Goal: Task Accomplishment & Management: Use online tool/utility

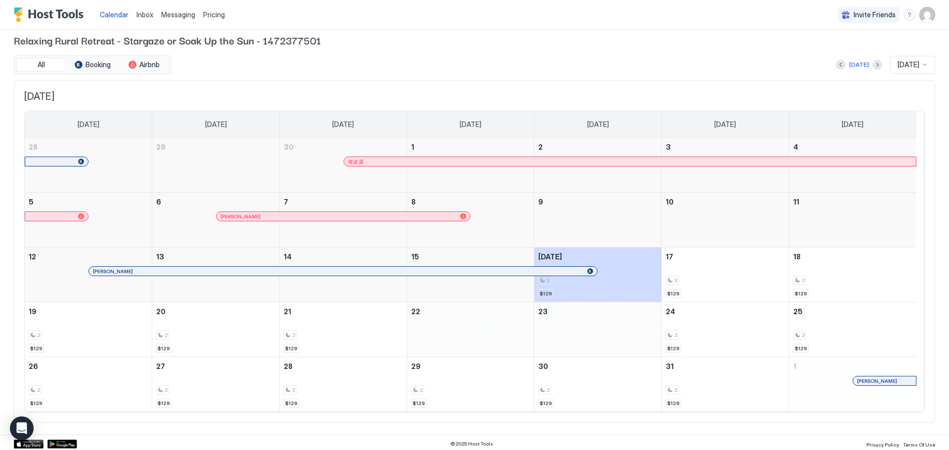
scroll to position [11, 0]
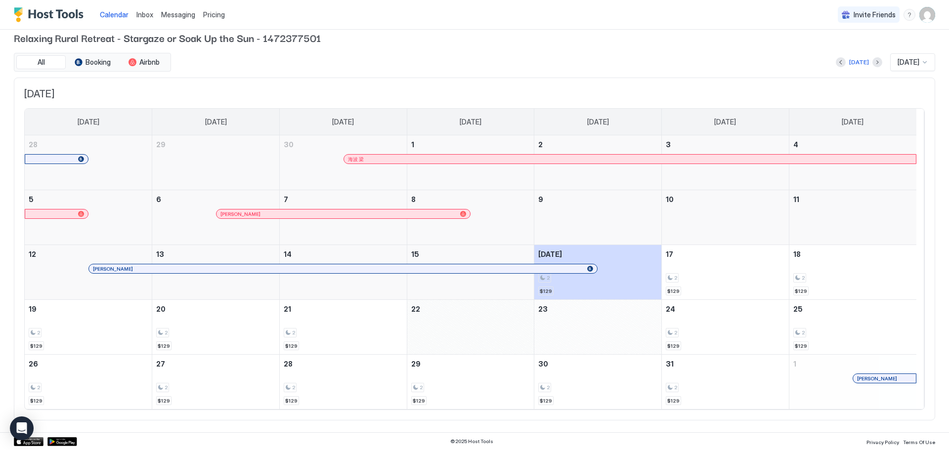
click at [460, 324] on div "October 22, 2025" at bounding box center [470, 327] width 127 height 54
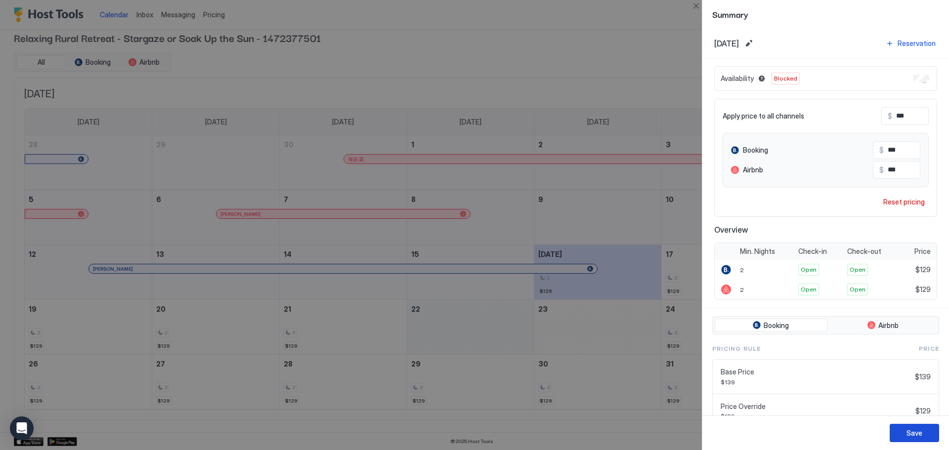
click at [907, 433] on div "Save" at bounding box center [915, 433] width 16 height 10
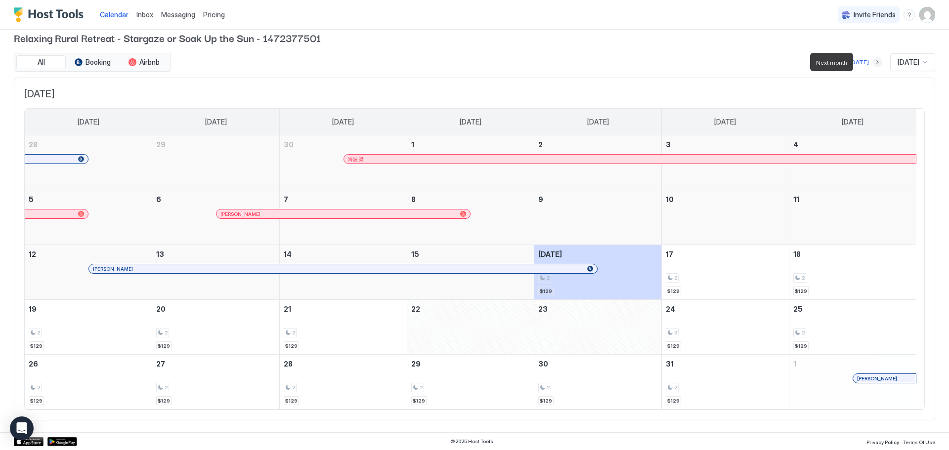
click at [873, 62] on button "Next month" at bounding box center [878, 62] width 10 height 10
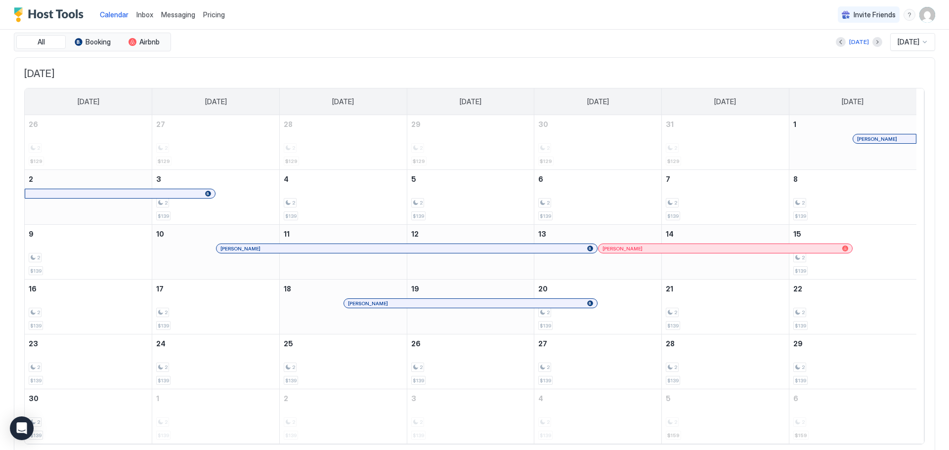
scroll to position [0, 0]
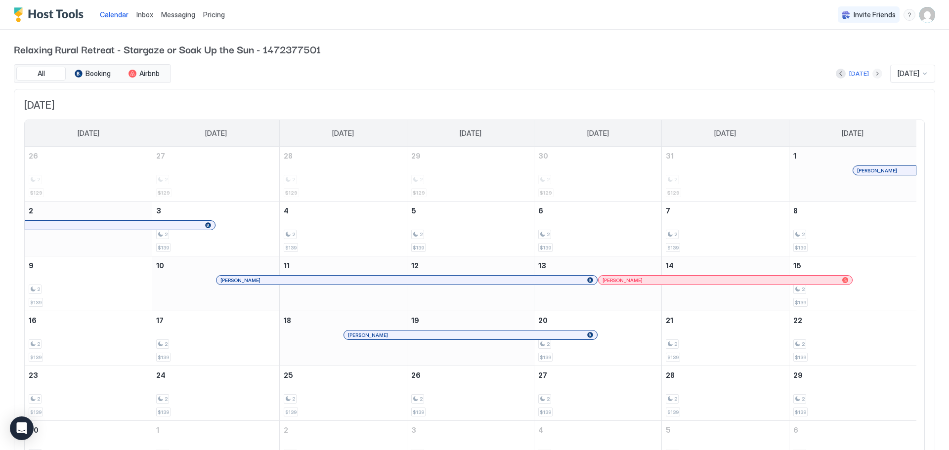
click at [873, 74] on button "Next month" at bounding box center [878, 74] width 10 height 10
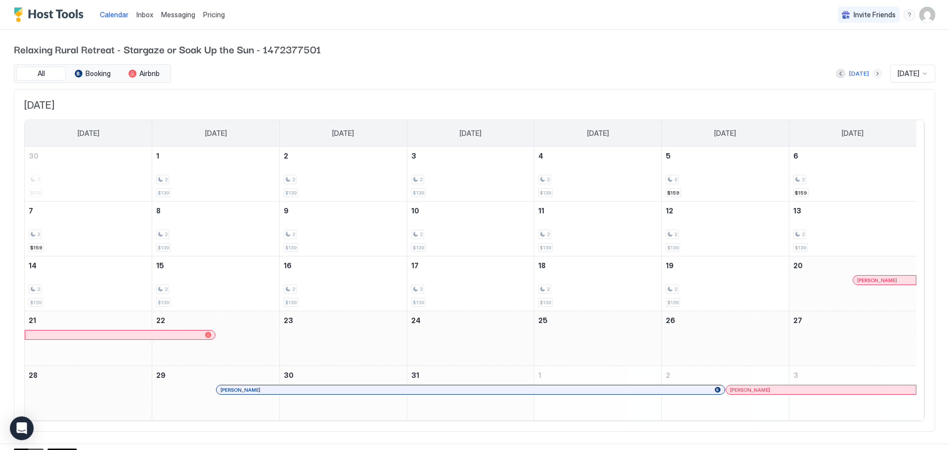
click at [873, 72] on button "Next month" at bounding box center [878, 74] width 10 height 10
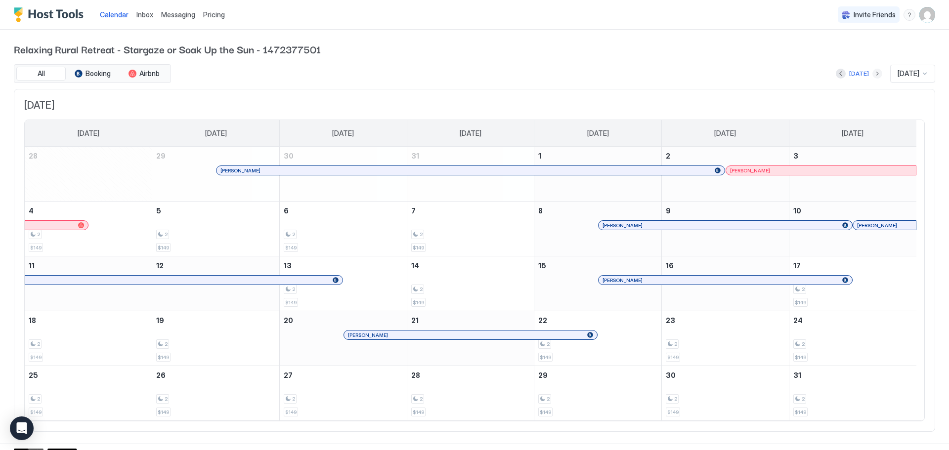
click at [873, 74] on button "Next month" at bounding box center [878, 74] width 10 height 10
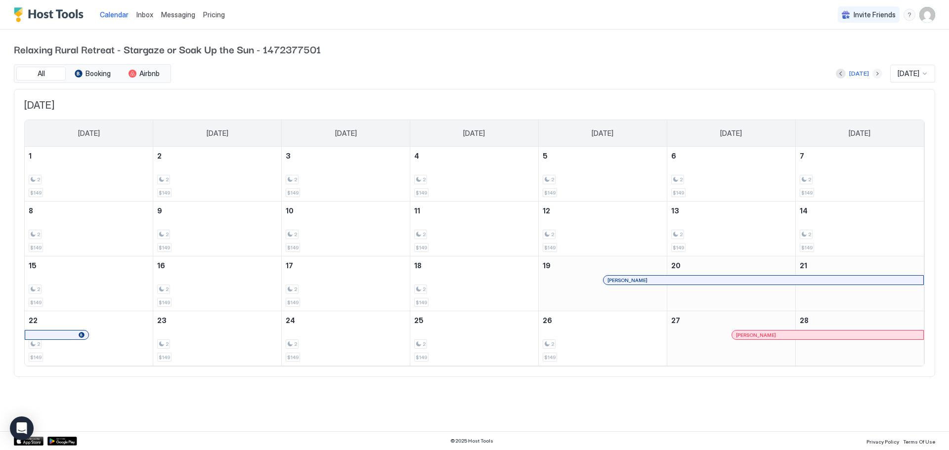
click at [873, 75] on button "Next month" at bounding box center [878, 74] width 10 height 10
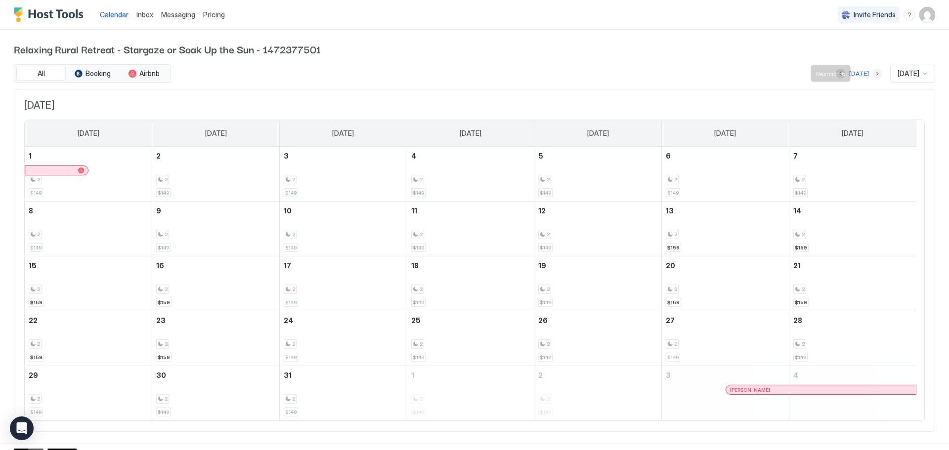
click at [873, 70] on button "Next month" at bounding box center [878, 74] width 10 height 10
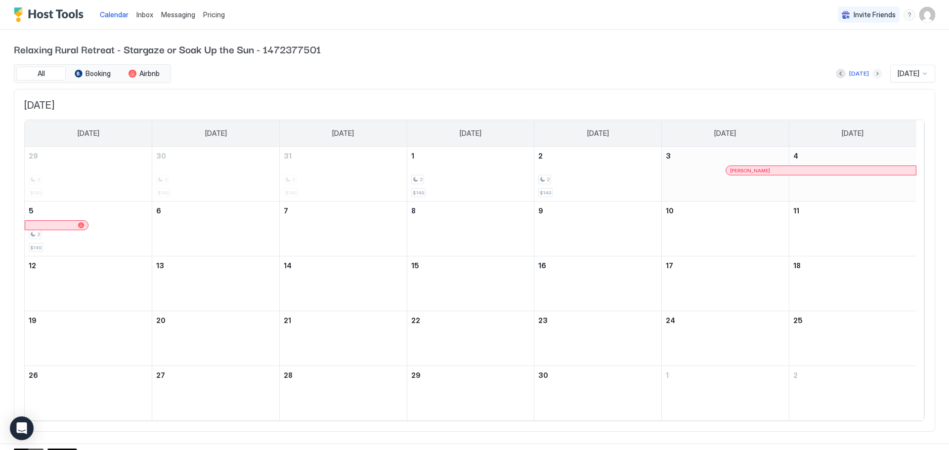
click at [873, 73] on button "Next month" at bounding box center [878, 74] width 10 height 10
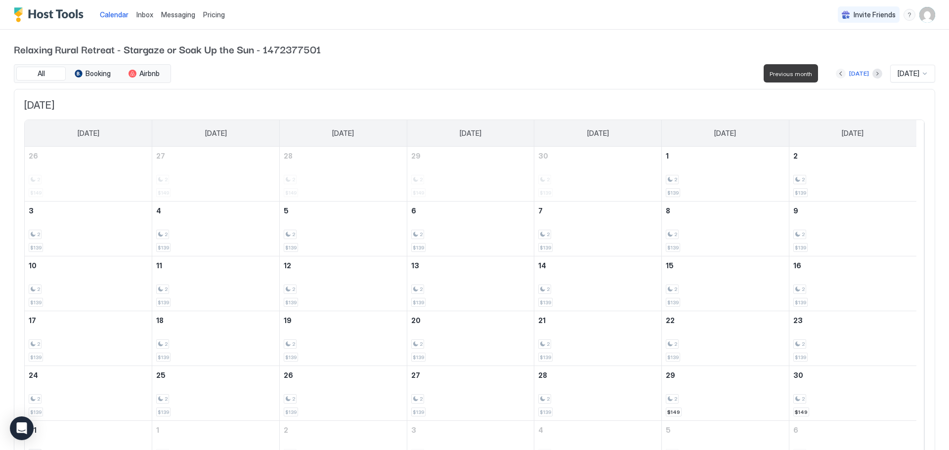
click at [836, 74] on button "Previous month" at bounding box center [841, 74] width 10 height 10
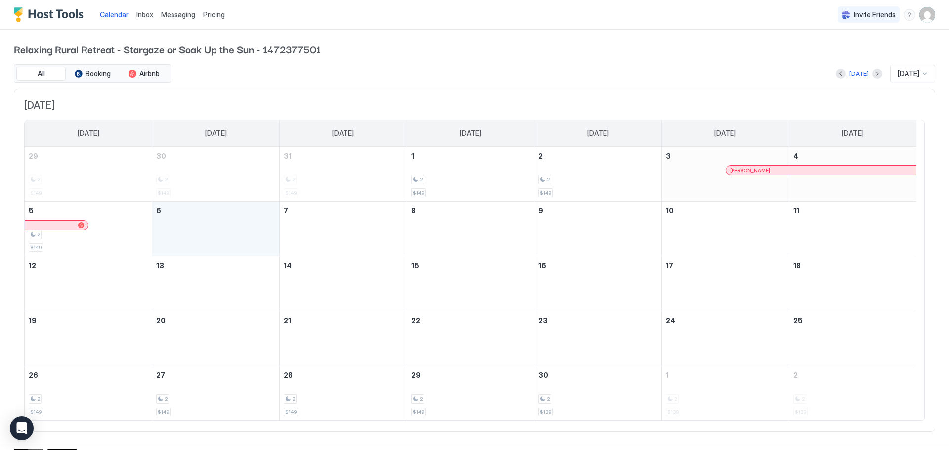
click at [198, 223] on div "April 6, 2026" at bounding box center [215, 229] width 119 height 46
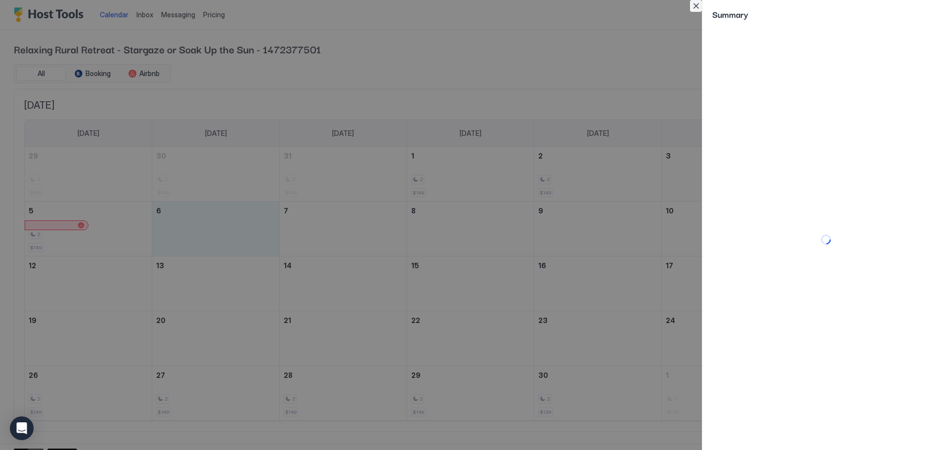
click at [695, 2] on button "Close" at bounding box center [696, 6] width 12 height 12
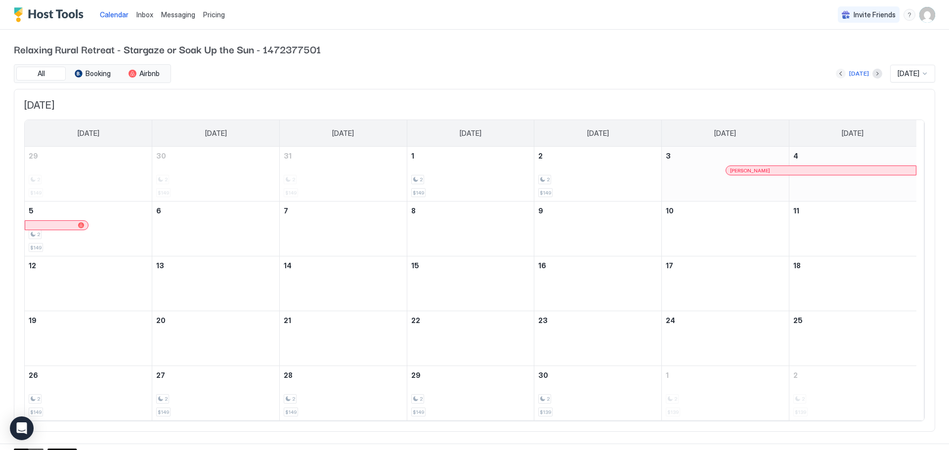
click at [836, 72] on button "Previous month" at bounding box center [841, 74] width 10 height 10
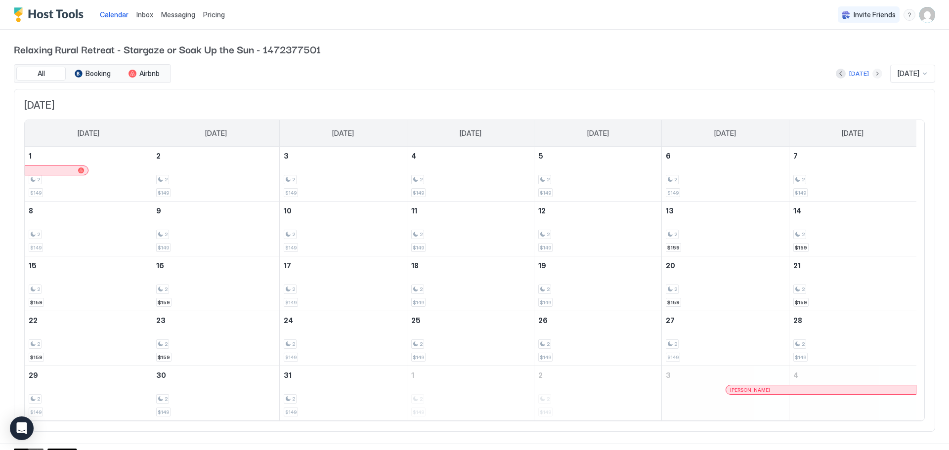
click at [873, 76] on button "Next month" at bounding box center [878, 74] width 10 height 10
